Goal: Information Seeking & Learning: Understand process/instructions

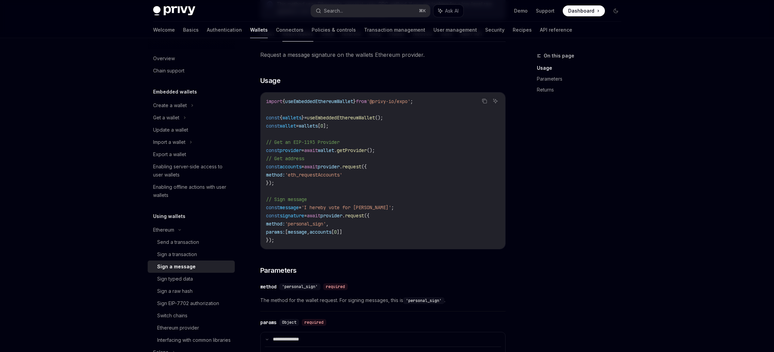
click at [316, 200] on code "import { useEmbeddedEthereumWallet } from '@privy-io/expo' ; const { wallets } …" at bounding box center [383, 170] width 234 height 147
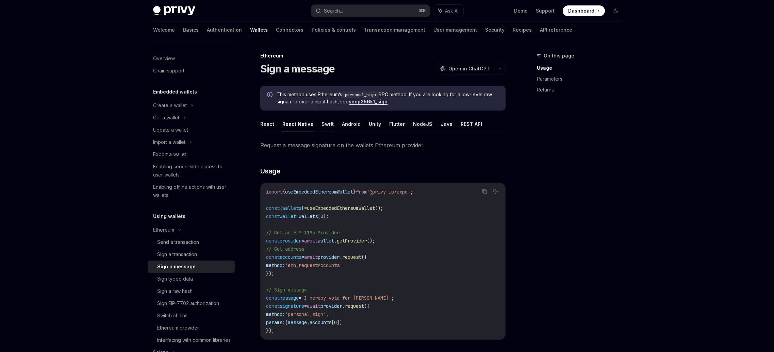
click at [322, 118] on button "Swift" at bounding box center [328, 124] width 12 height 16
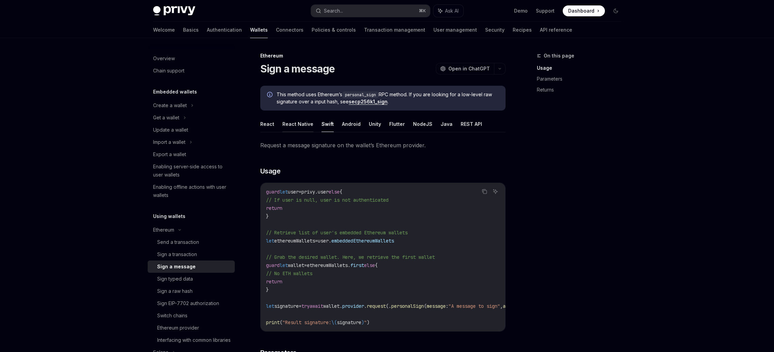
click at [298, 123] on button "React Native" at bounding box center [297, 124] width 31 height 16
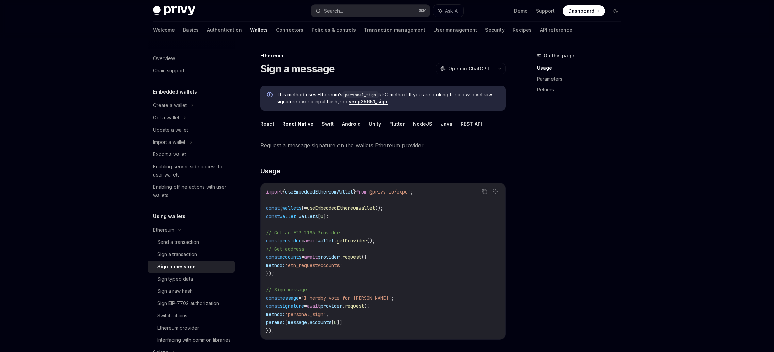
click at [371, 103] on link "secp256k1_sign" at bounding box center [368, 102] width 39 height 6
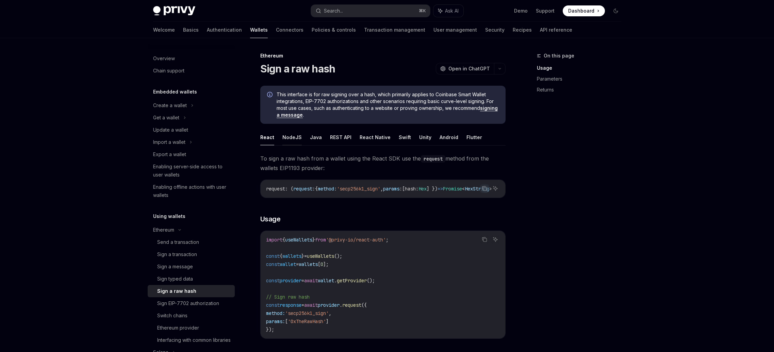
click at [294, 136] on button "NodeJS" at bounding box center [291, 137] width 19 height 16
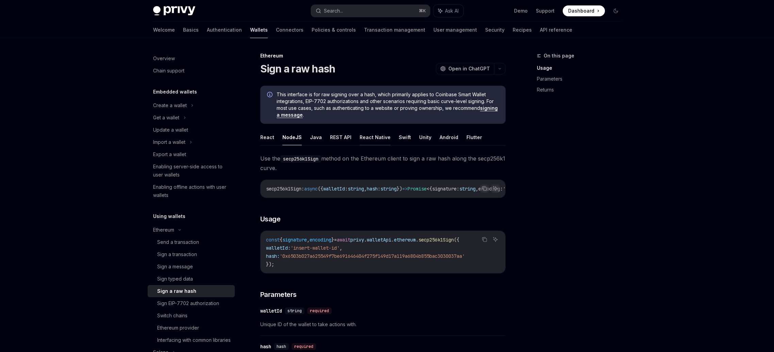
click at [373, 138] on button "React Native" at bounding box center [375, 137] width 31 height 16
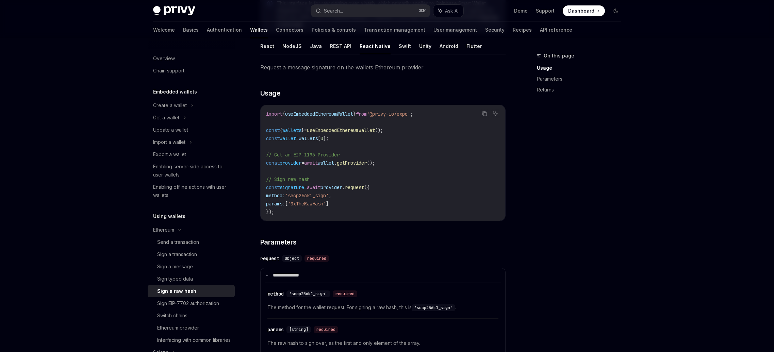
scroll to position [84, 0]
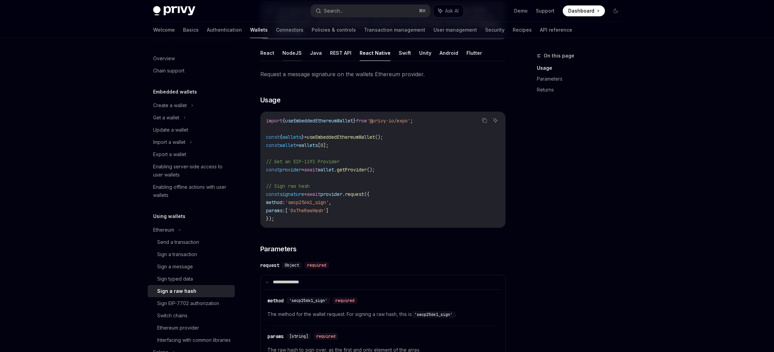
click at [286, 54] on button "NodeJS" at bounding box center [291, 53] width 19 height 16
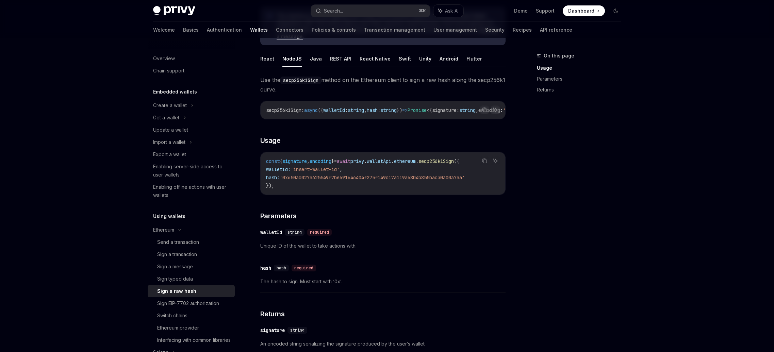
scroll to position [72, 0]
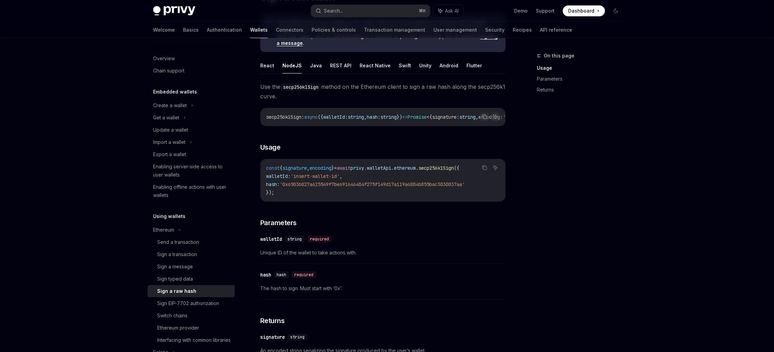
click at [259, 65] on div "Ethereum Sign a raw hash OpenAI Open in ChatGPT OpenAI Open in ChatGPT This int…" at bounding box center [319, 241] width 376 height 522
click at [266, 67] on button "React" at bounding box center [267, 66] width 14 height 16
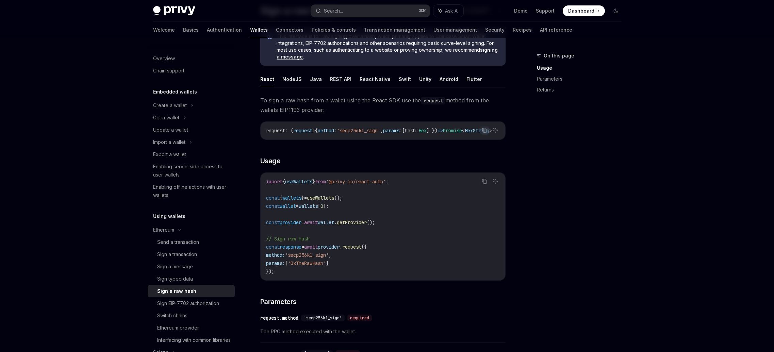
scroll to position [23, 0]
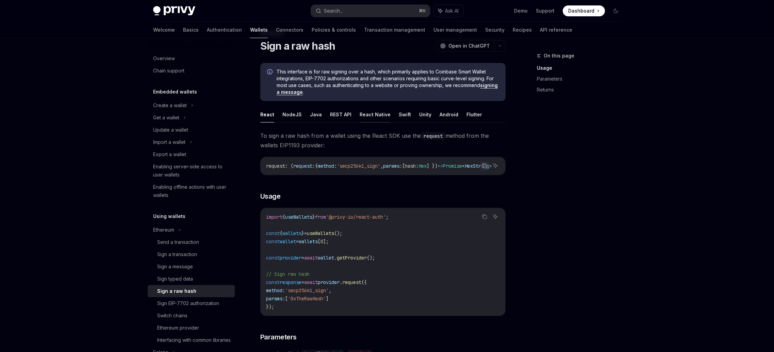
click at [371, 110] on button "React Native" at bounding box center [375, 115] width 31 height 16
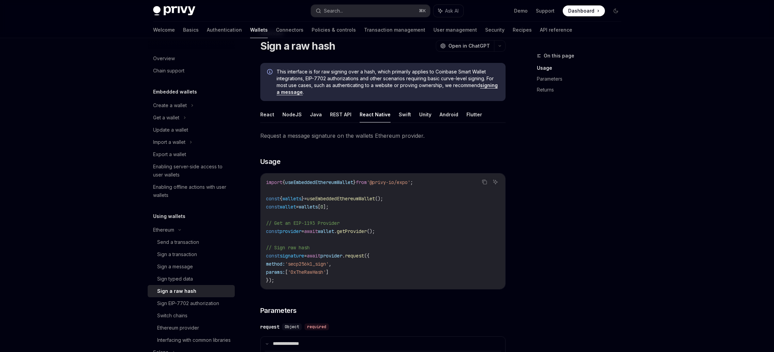
click at [291, 93] on link "signing a message" at bounding box center [387, 88] width 221 height 13
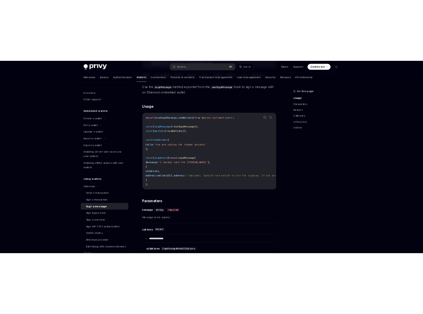
scroll to position [104, 0]
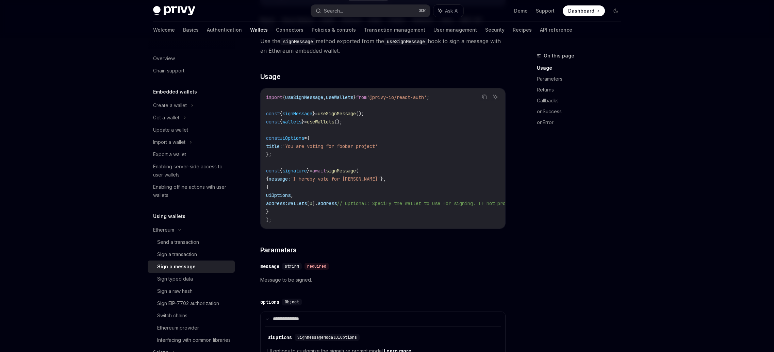
type textarea "*"
